Goal: Information Seeking & Learning: Learn about a topic

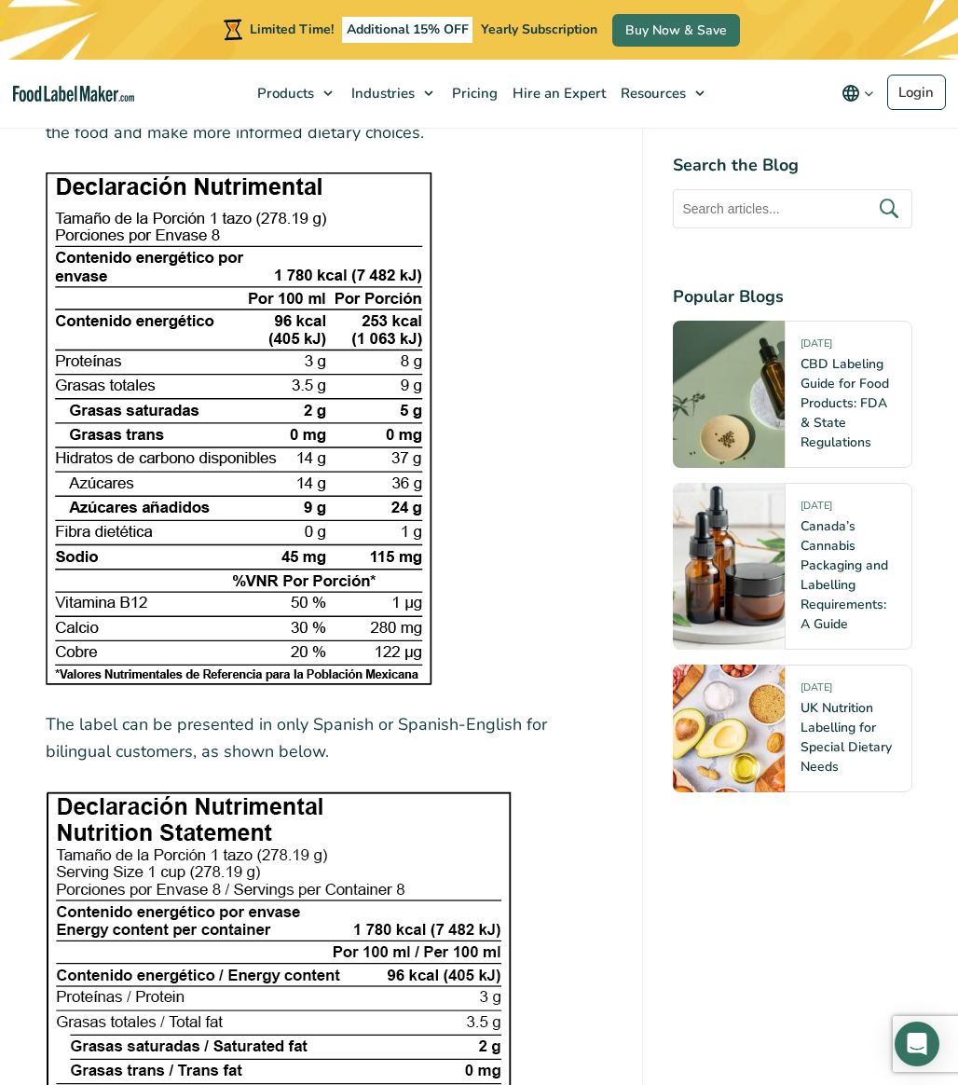
scroll to position [2673, 0]
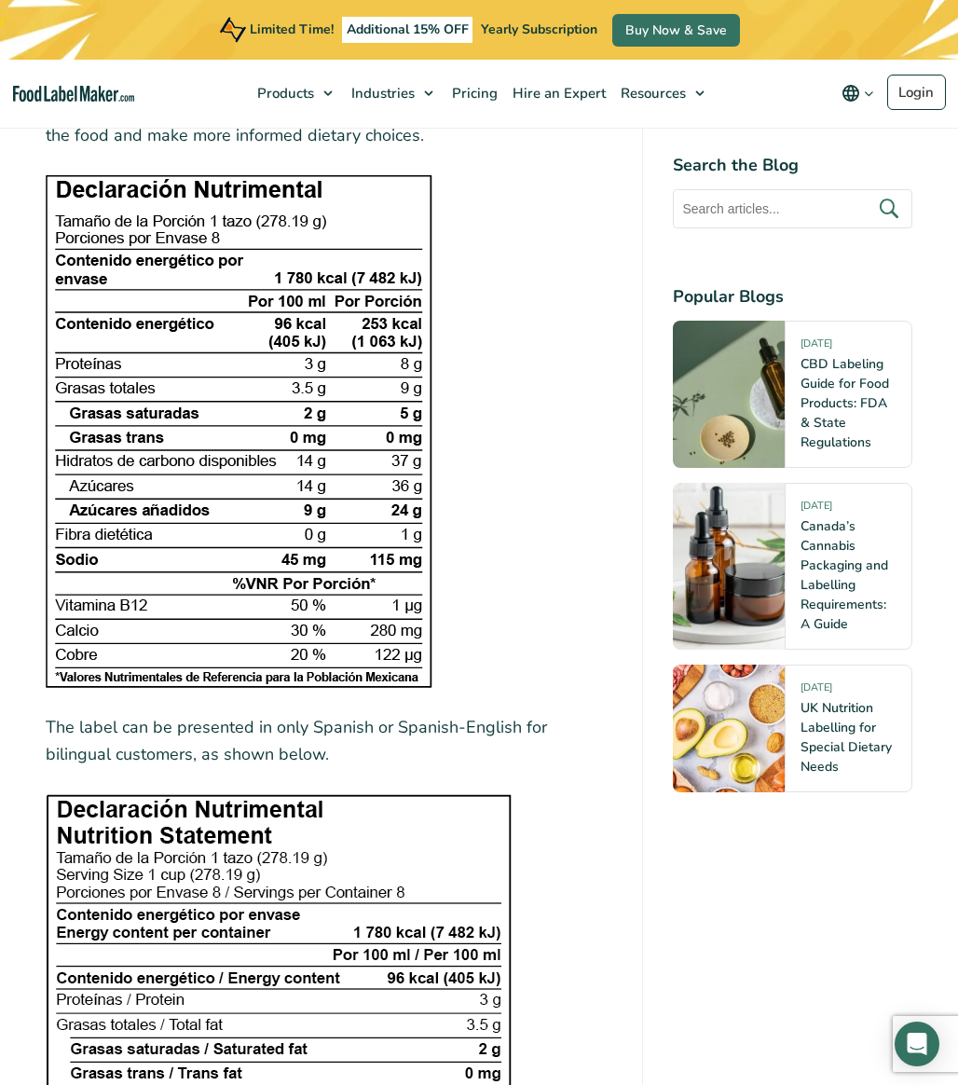
click at [104, 408] on img at bounding box center [239, 431] width 387 height 514
click at [112, 265] on img at bounding box center [239, 431] width 387 height 514
click at [85, 179] on img at bounding box center [239, 431] width 387 height 514
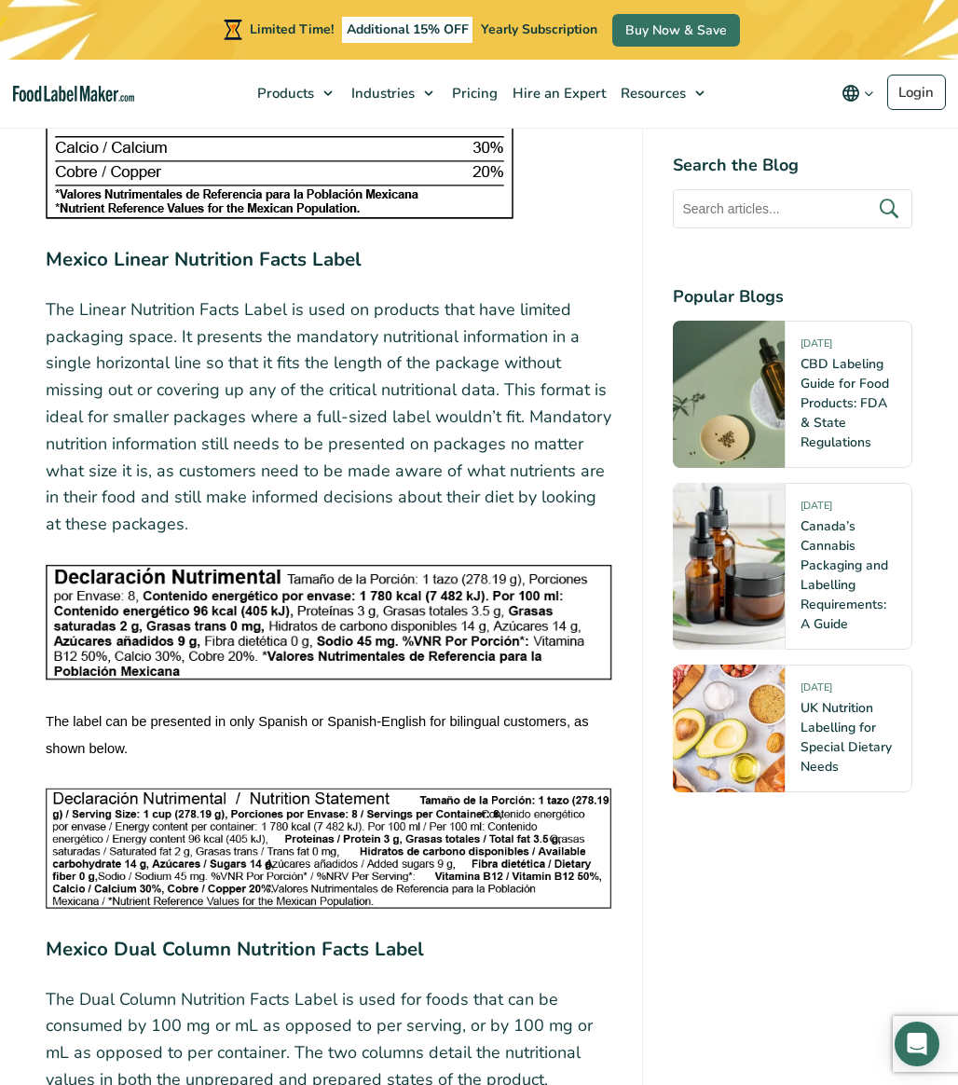
scroll to position [5180, 0]
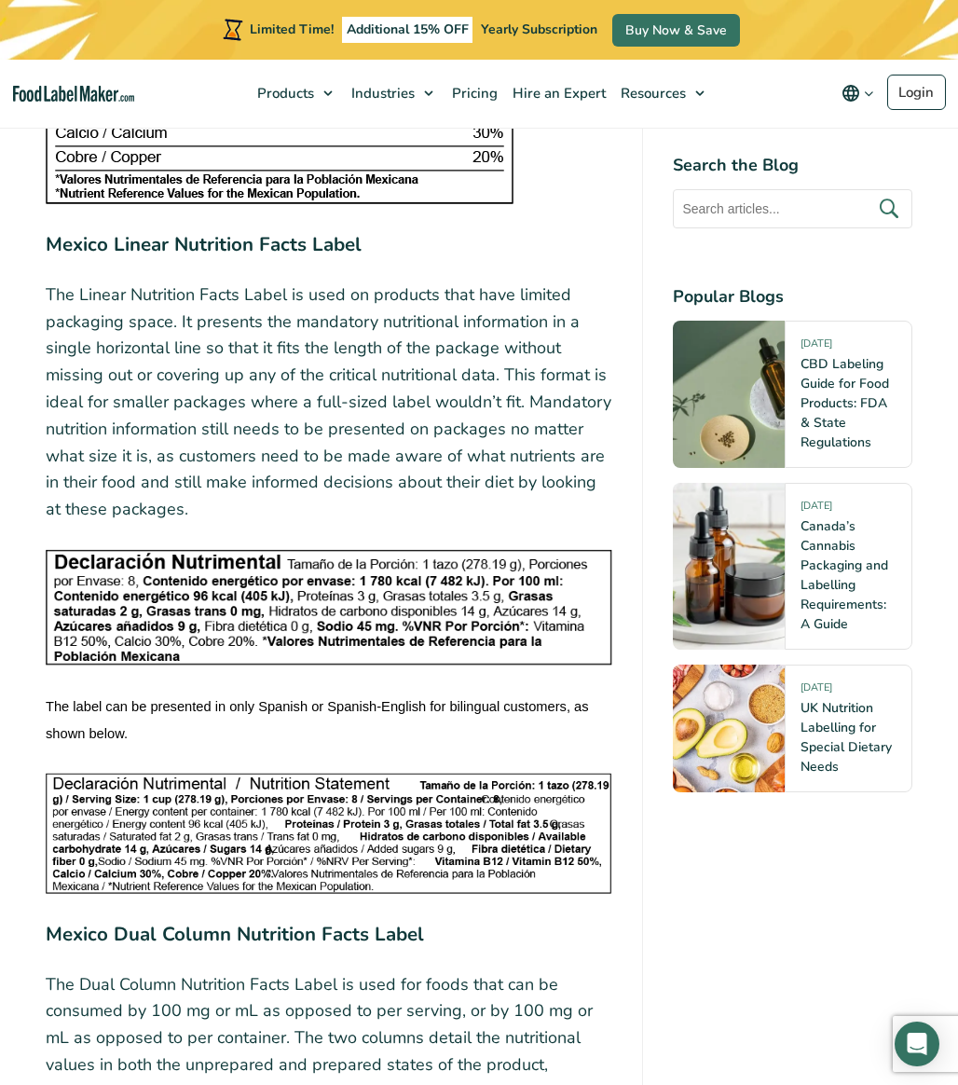
click at [235, 625] on img at bounding box center [329, 607] width 567 height 117
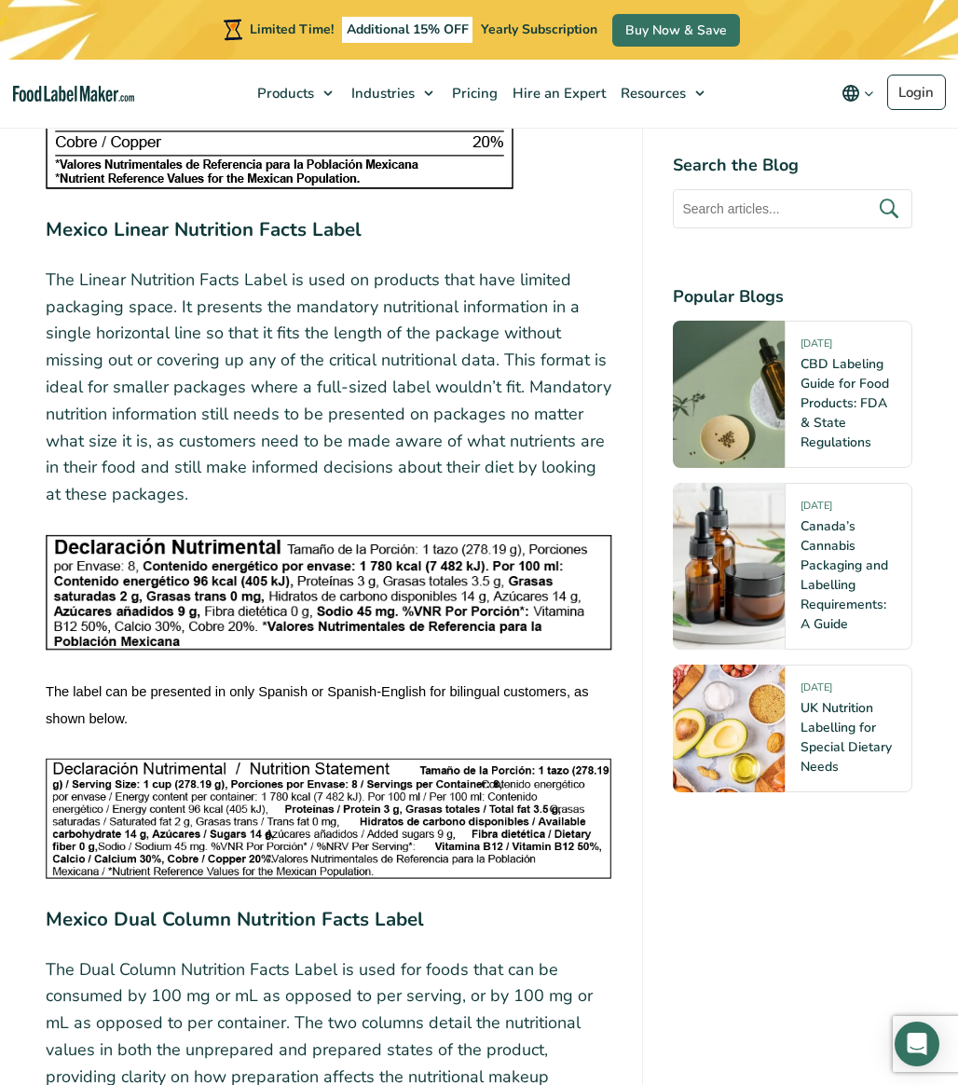
scroll to position [5183, 0]
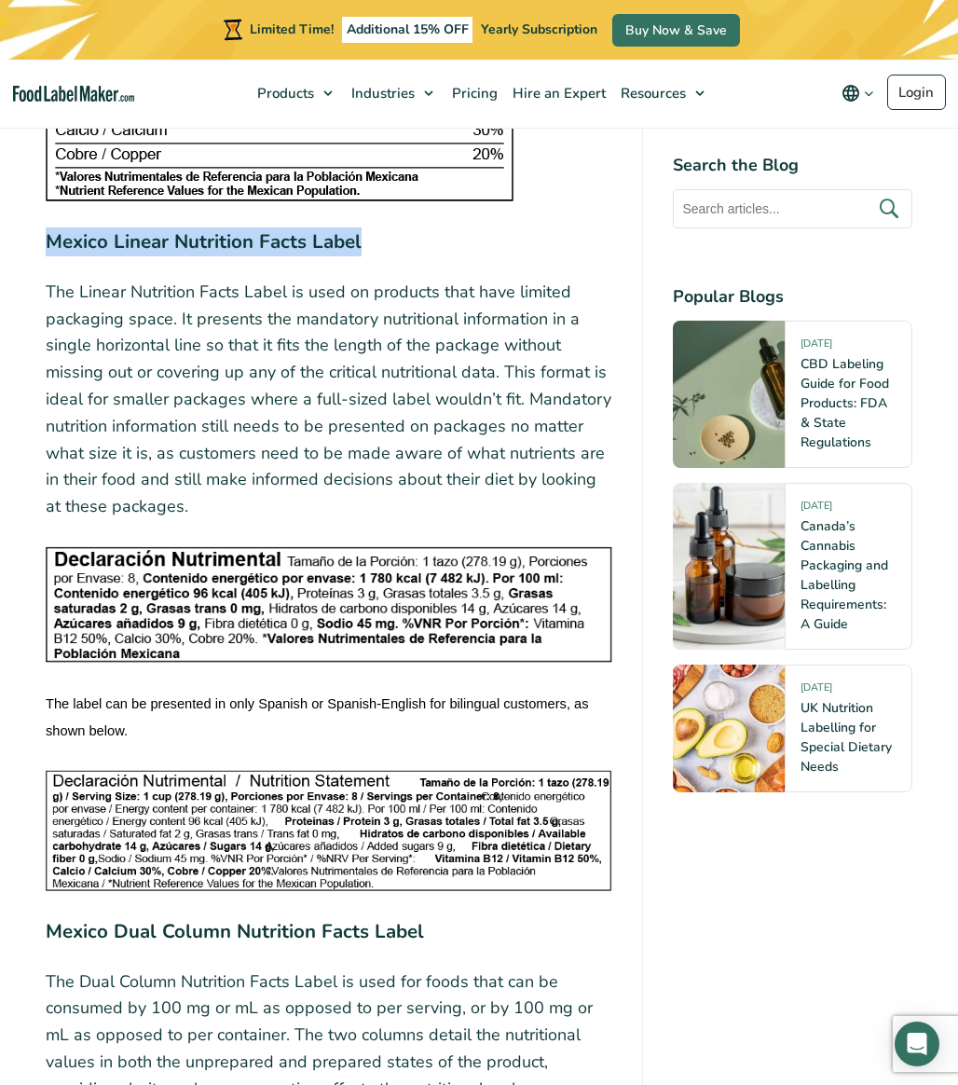
drag, startPoint x: 370, startPoint y: 217, endPoint x: 35, endPoint y: 214, distance: 334.7
click at [35, 214] on div "Obesity rates and health-related ailments are on the rise, so as of [DATE], the…" at bounding box center [479, 1046] width 895 height 11171
copy strong "Mexico Linear Nutrition Facts Label"
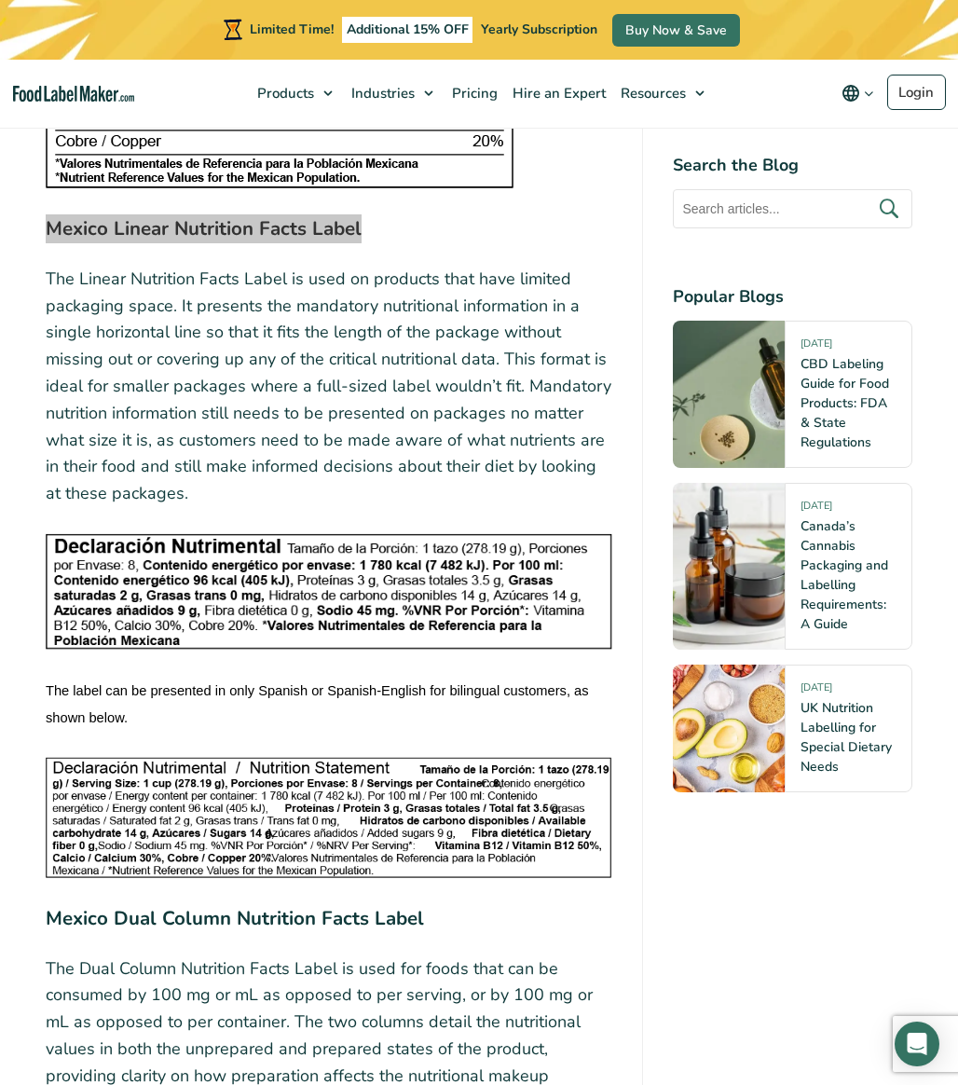
scroll to position [5195, 0]
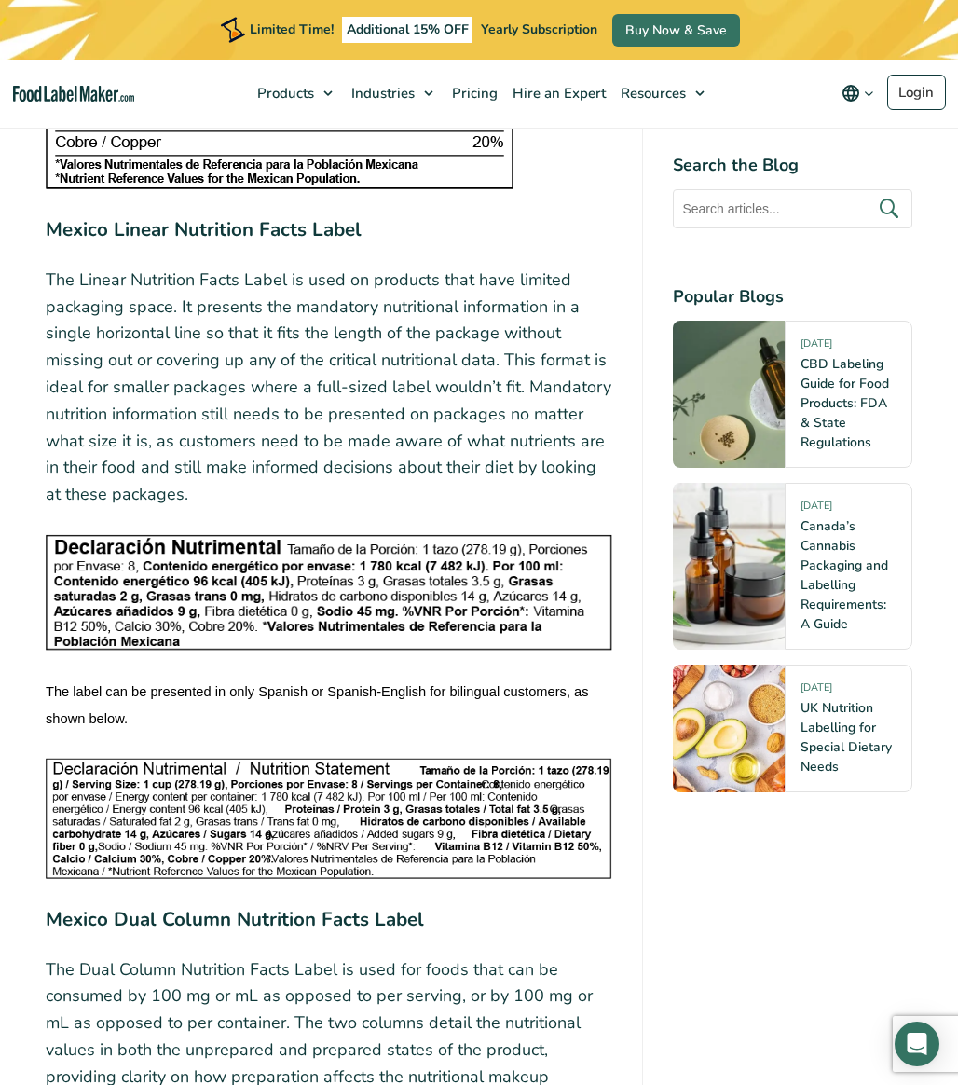
click at [213, 482] on p "The Linear Nutrition Facts Label is used on products that have limited packagin…" at bounding box center [329, 387] width 567 height 241
click at [200, 460] on p "The Linear Nutrition Facts Label is used on products that have limited packagin…" at bounding box center [329, 387] width 567 height 241
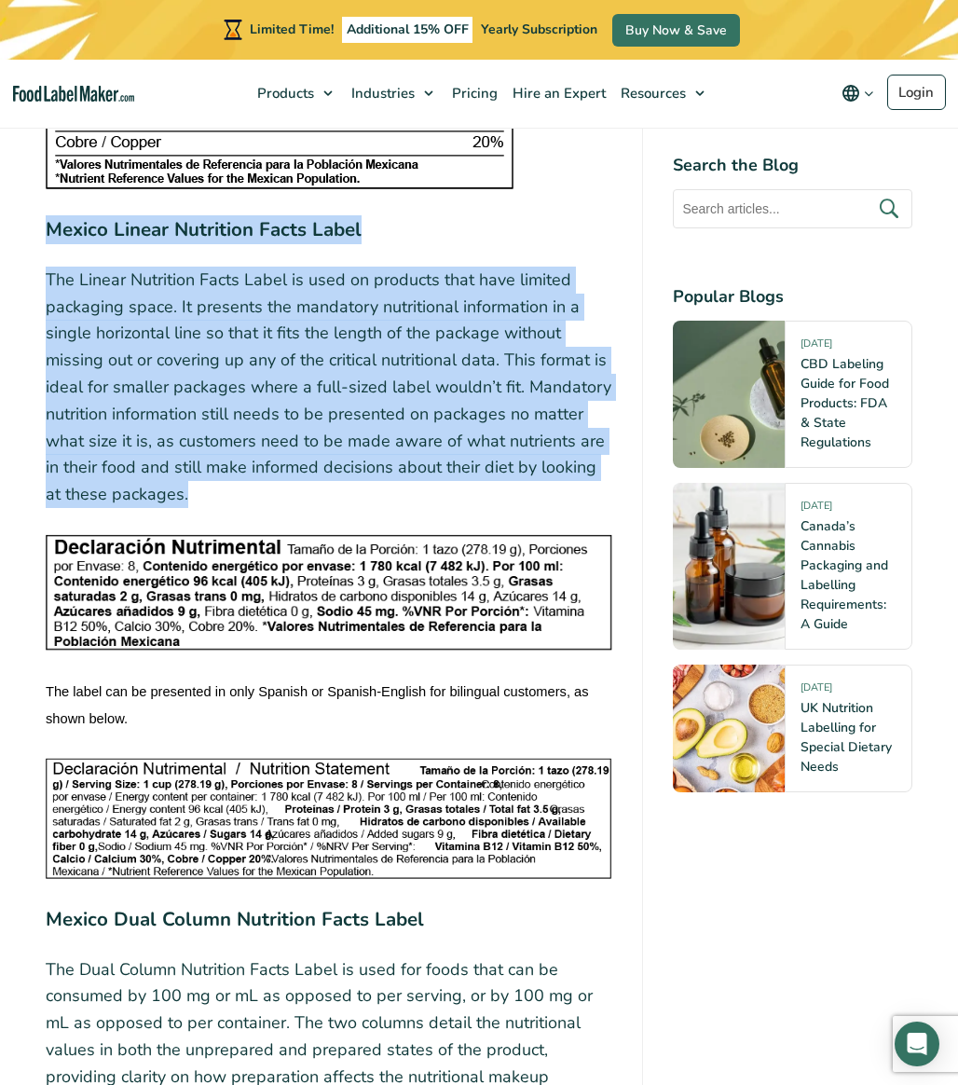
drag, startPoint x: 206, startPoint y: 460, endPoint x: 26, endPoint y: 201, distance: 315.5
click at [26, 201] on article "[DATE] [GEOGRAPHIC_DATA] Nutrition Facts Labels and Templates Written by [PERSO…" at bounding box center [479, 808] width 958 height 11625
copy div "Mexico Linear Nutrition Facts Label The Linear Nutrition Facts Label is used on…"
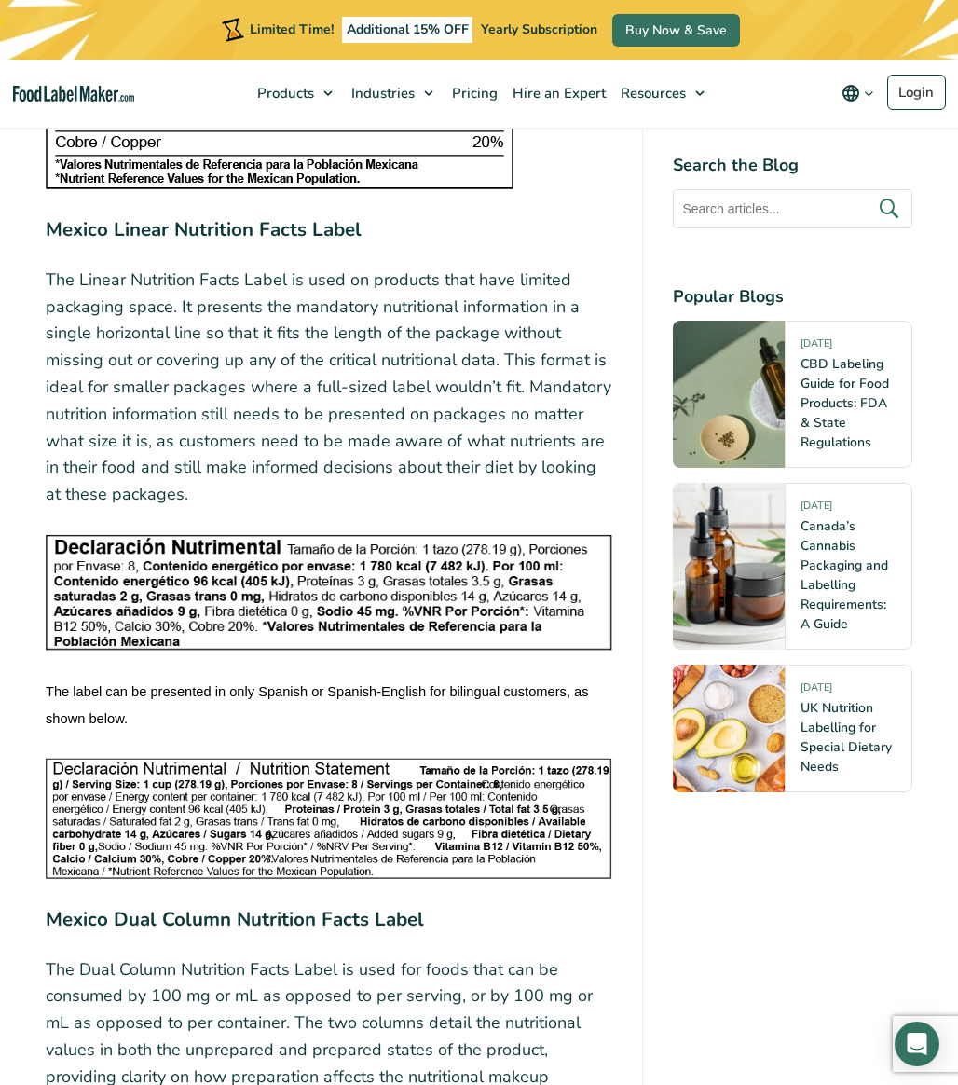
click at [131, 684] on span "The label can be presented in only Spanish or Spanish-English for bilingual cus…" at bounding box center [319, 705] width 547 height 42
